Goal: Information Seeking & Learning: Learn about a topic

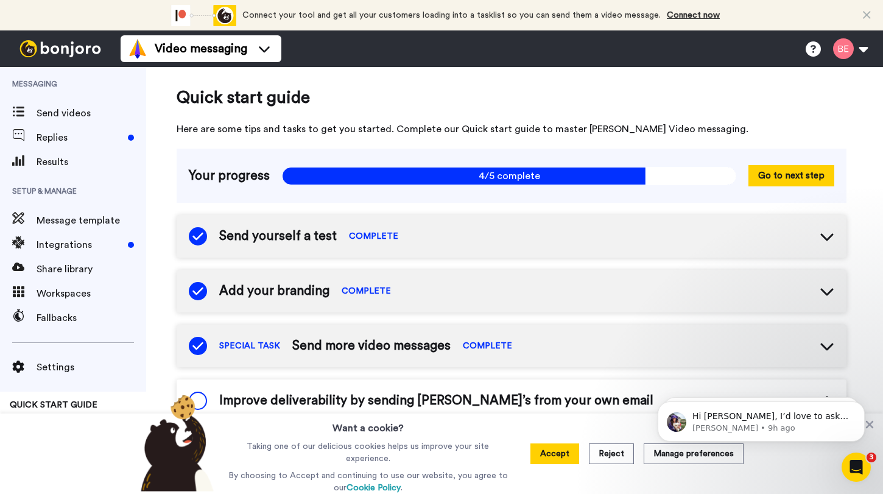
scroll to position [197, 0]
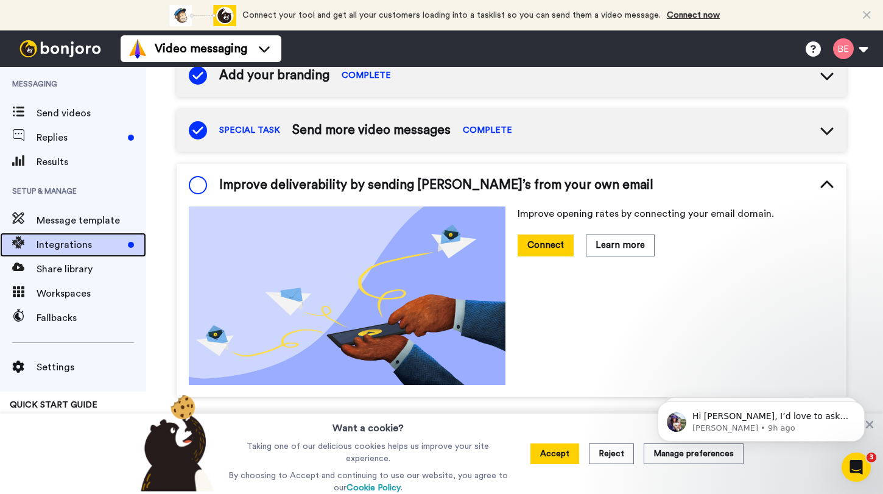
click at [43, 245] on span "Integrations" at bounding box center [80, 245] width 86 height 15
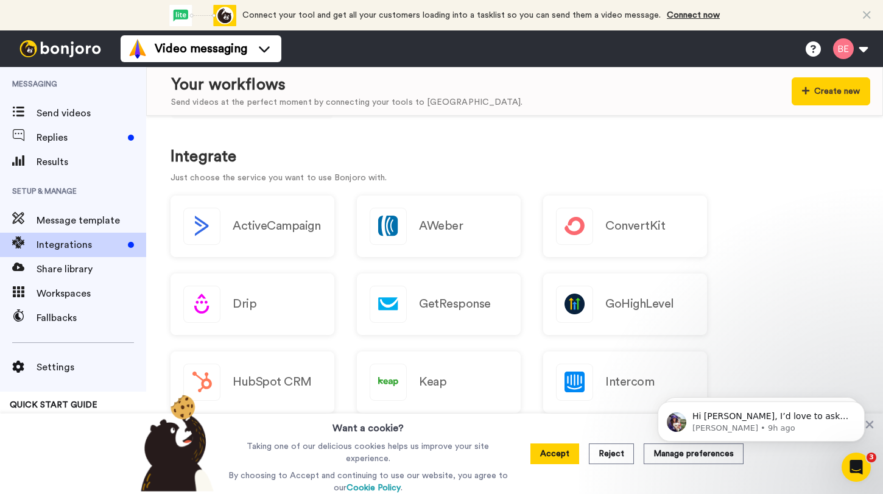
scroll to position [132, 0]
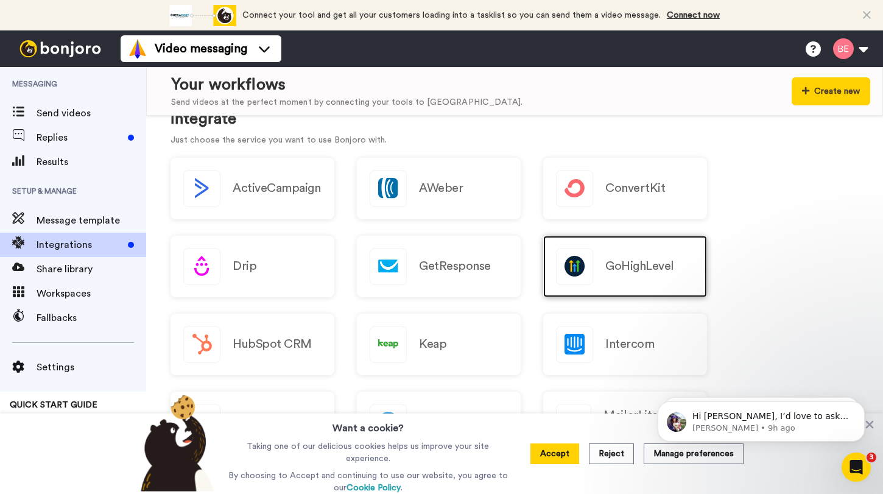
click at [624, 270] on h2 "GoHighLevel" at bounding box center [639, 265] width 69 height 13
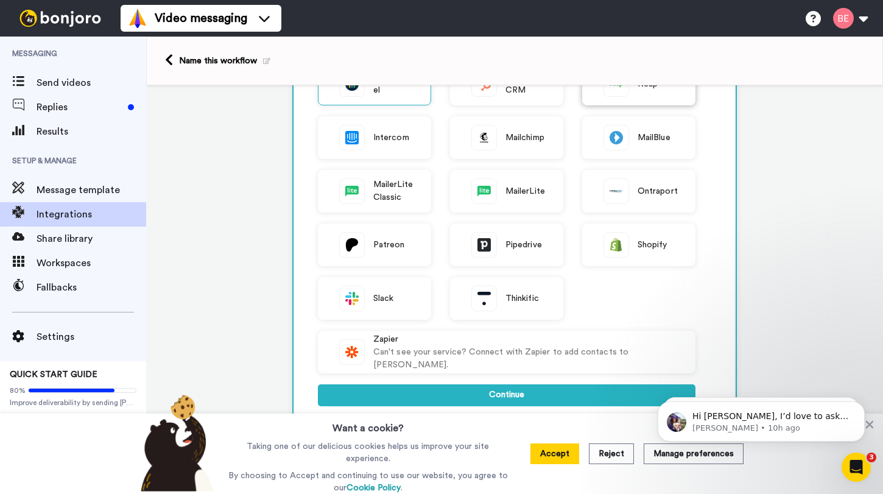
scroll to position [250, 0]
